Goal: Information Seeking & Learning: Learn about a topic

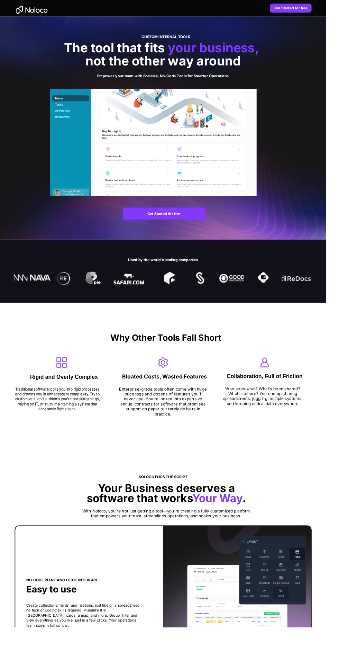
click at [234, 624] on img at bounding box center [247, 622] width 154 height 151
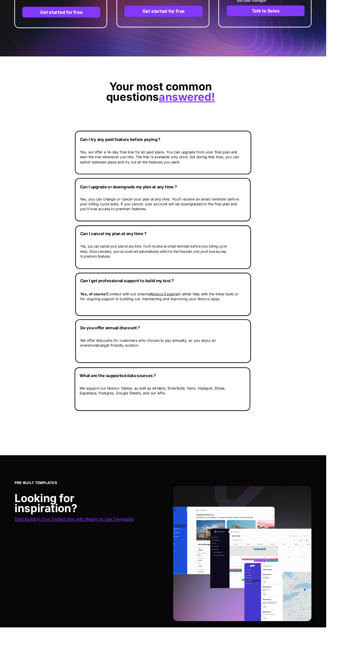
scroll to position [1602, 0]
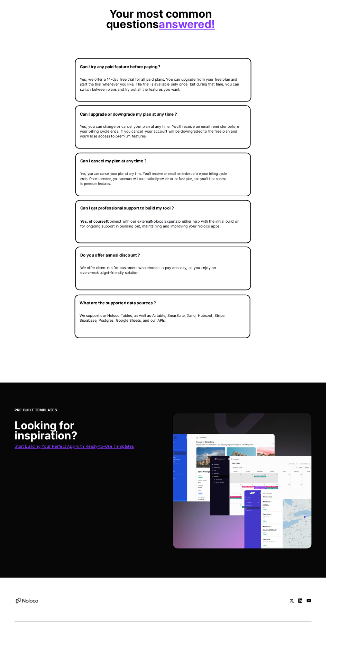
click at [265, 516] on img at bounding box center [252, 499] width 144 height 141
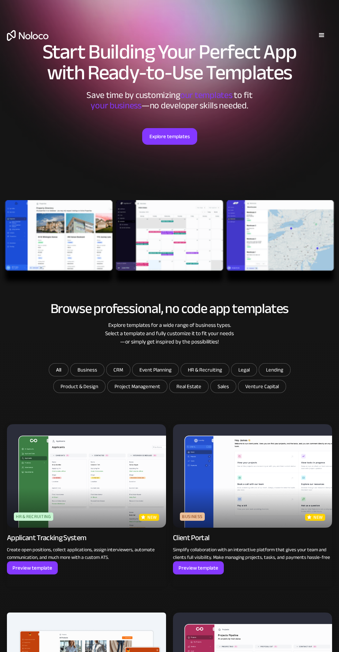
click at [87, 243] on img at bounding box center [169, 243] width 339 height 86
click at [58, 228] on img at bounding box center [169, 243] width 339 height 86
click at [113, 494] on img at bounding box center [86, 476] width 159 height 104
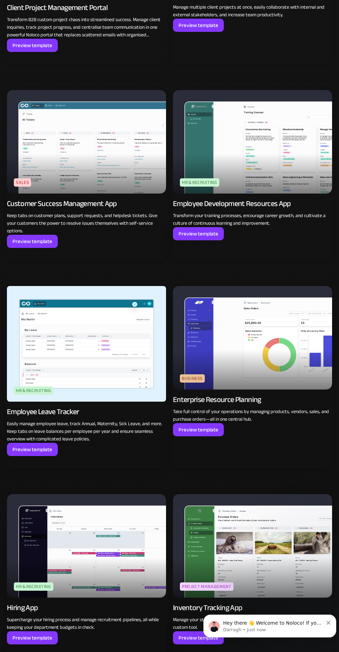
scroll to position [772, 0]
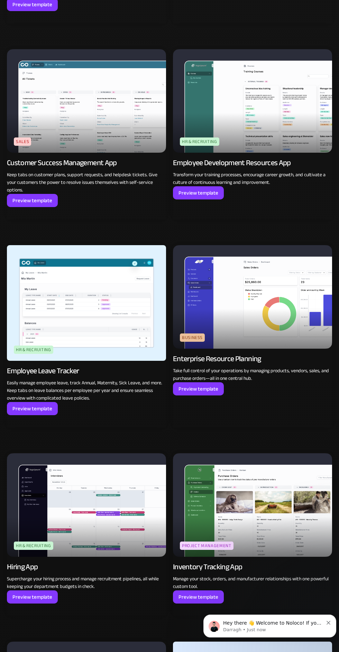
click at [255, 315] on img at bounding box center [252, 297] width 159 height 104
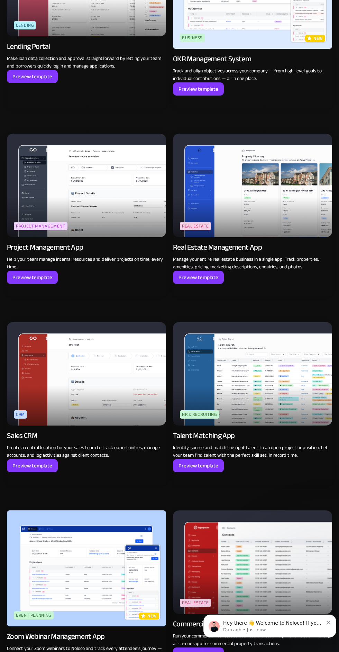
scroll to position [1489, 0]
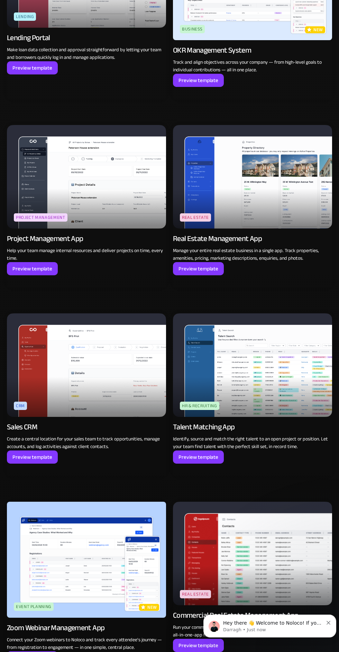
click at [271, 627] on p "Darragh • Just now" at bounding box center [273, 630] width 100 height 6
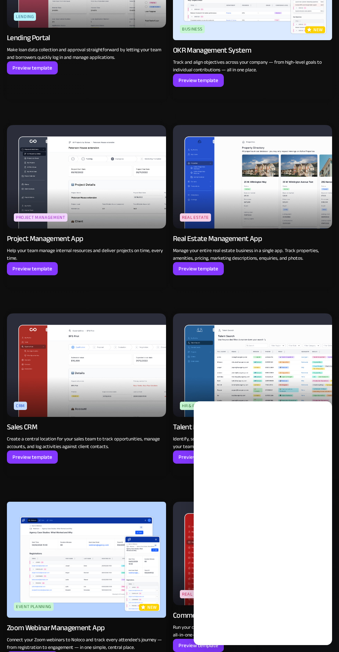
scroll to position [0, 0]
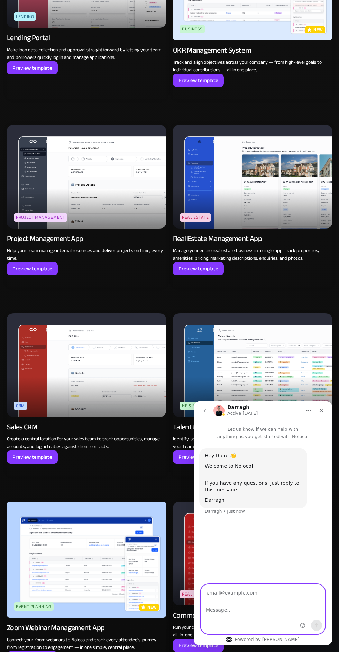
click at [257, 611] on textarea "Message…" at bounding box center [263, 609] width 124 height 12
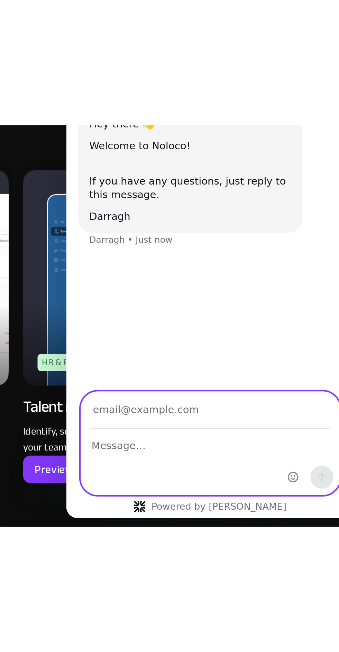
scroll to position [1596, 0]
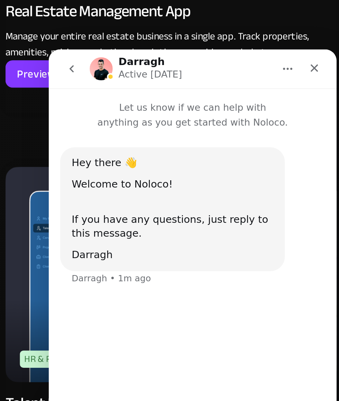
click at [176, 58] on icon "Close" at bounding box center [177, 58] width 4 height 4
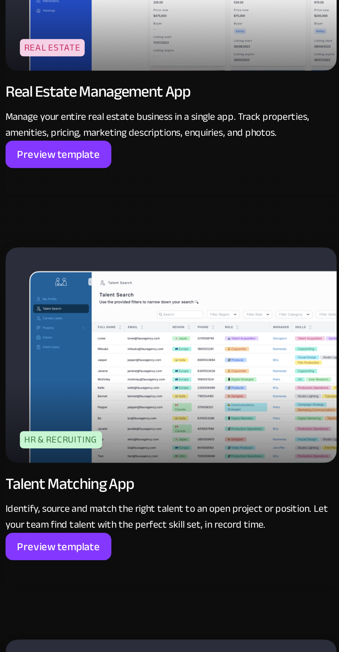
scroll to position [0, 0]
click at [284, 266] on img at bounding box center [252, 259] width 159 height 104
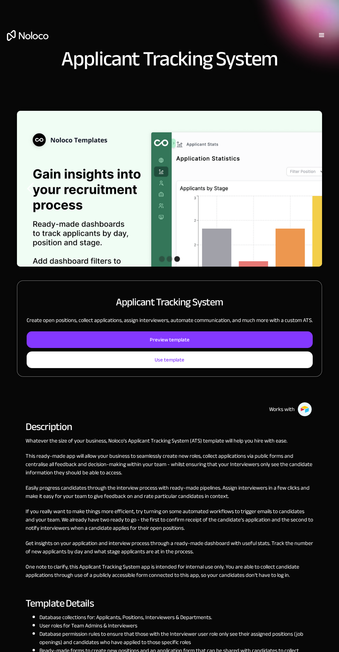
click at [303, 414] on img at bounding box center [305, 409] width 15 height 15
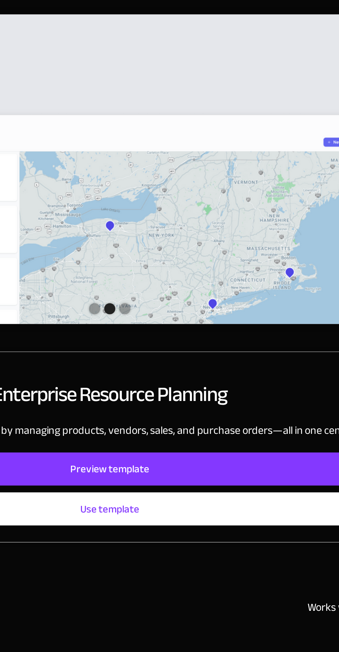
click at [223, 237] on img "2 of 3" at bounding box center [169, 221] width 305 height 222
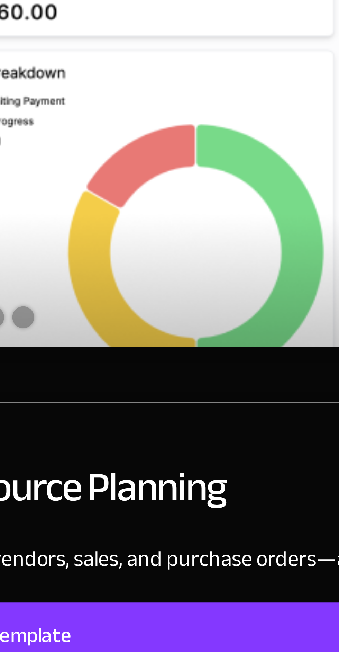
click at [219, 241] on img "1 of 3" at bounding box center [169, 209] width 305 height 198
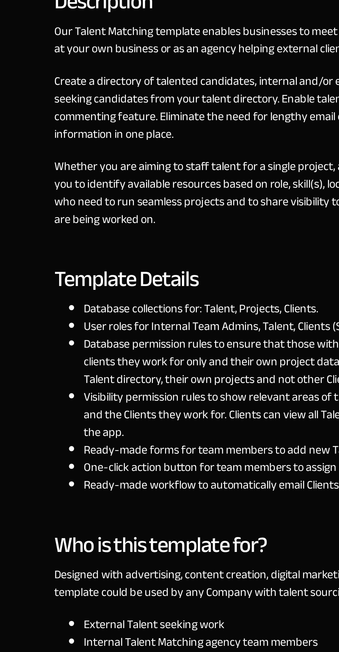
scroll to position [90, 0]
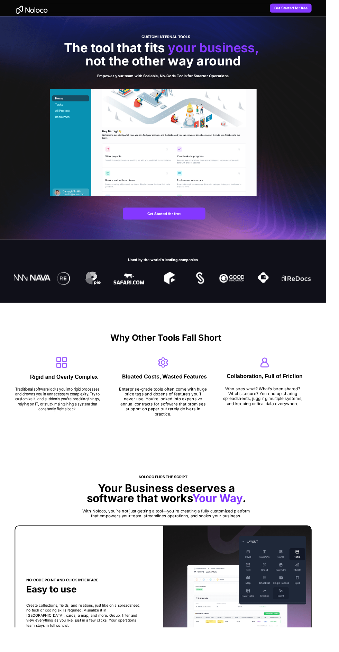
click at [216, 193] on img at bounding box center [159, 148] width 215 height 112
click at [206, 158] on img at bounding box center [159, 148] width 215 height 112
click at [256, 623] on img at bounding box center [247, 622] width 154 height 151
click at [229, 623] on img at bounding box center [247, 622] width 154 height 151
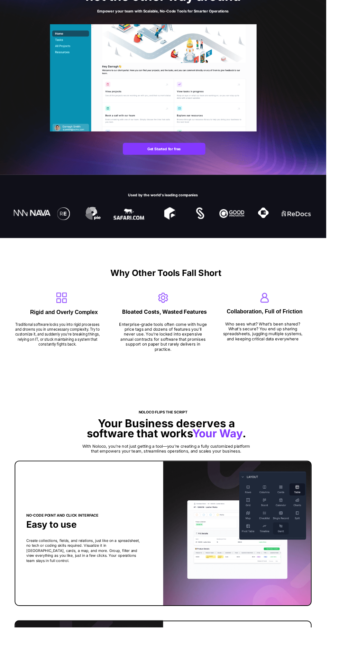
scroll to position [69, 0]
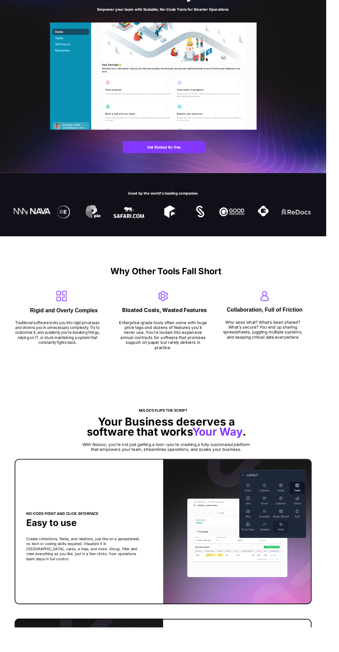
click at [254, 559] on img at bounding box center [247, 553] width 154 height 151
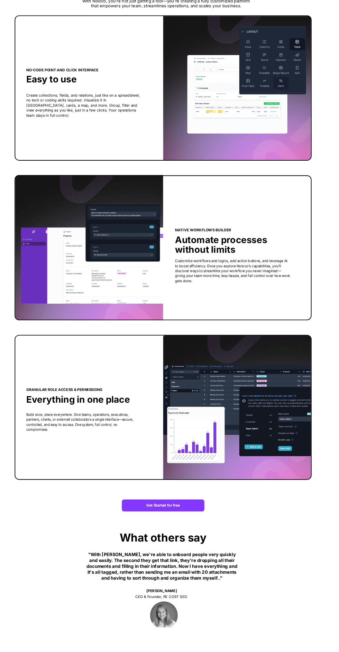
scroll to position [557, 0]
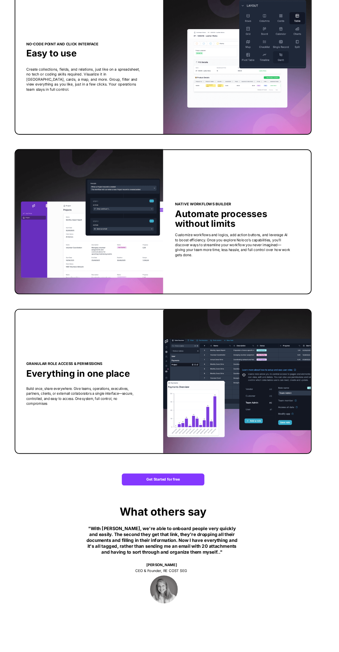
click at [219, 427] on img at bounding box center [247, 397] width 154 height 151
click at [89, 399] on div at bounding box center [89, 396] width 124 height 42
click at [97, 257] on img at bounding box center [93, 230] width 154 height 151
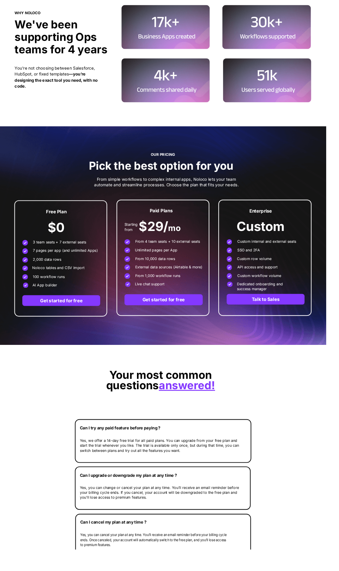
scroll to position [1187, 0]
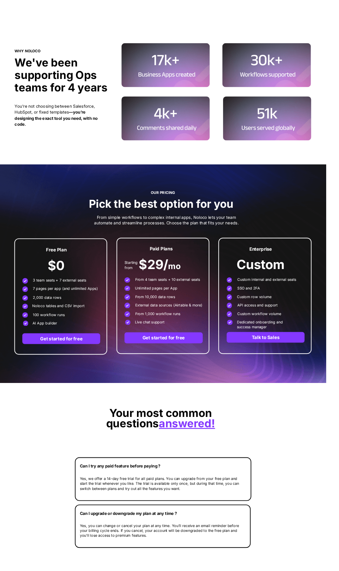
click at [281, 126] on img at bounding box center [278, 123] width 92 height 46
click at [268, 122] on img at bounding box center [278, 123] width 92 height 46
click at [154, 301] on p "Unlimited pages per App" at bounding box center [175, 299] width 71 height 5
